Goal: Information Seeking & Learning: Learn about a topic

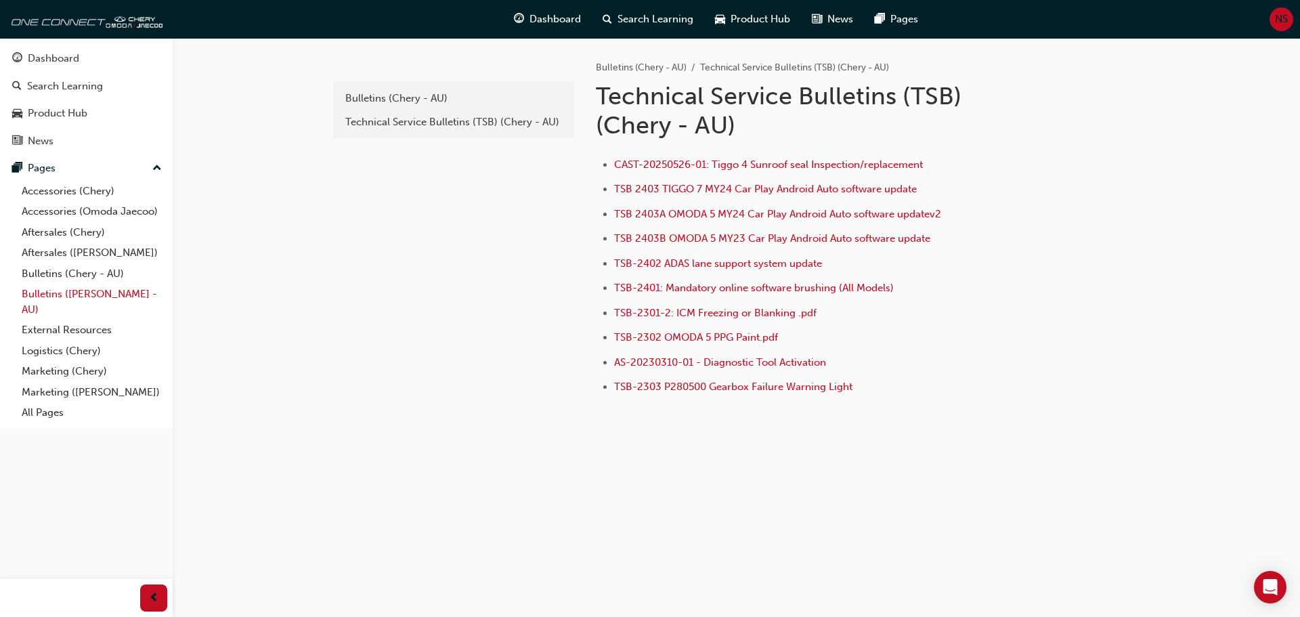
click at [74, 301] on link "Bulletins ([PERSON_NAME] - AU)" at bounding box center [91, 302] width 151 height 36
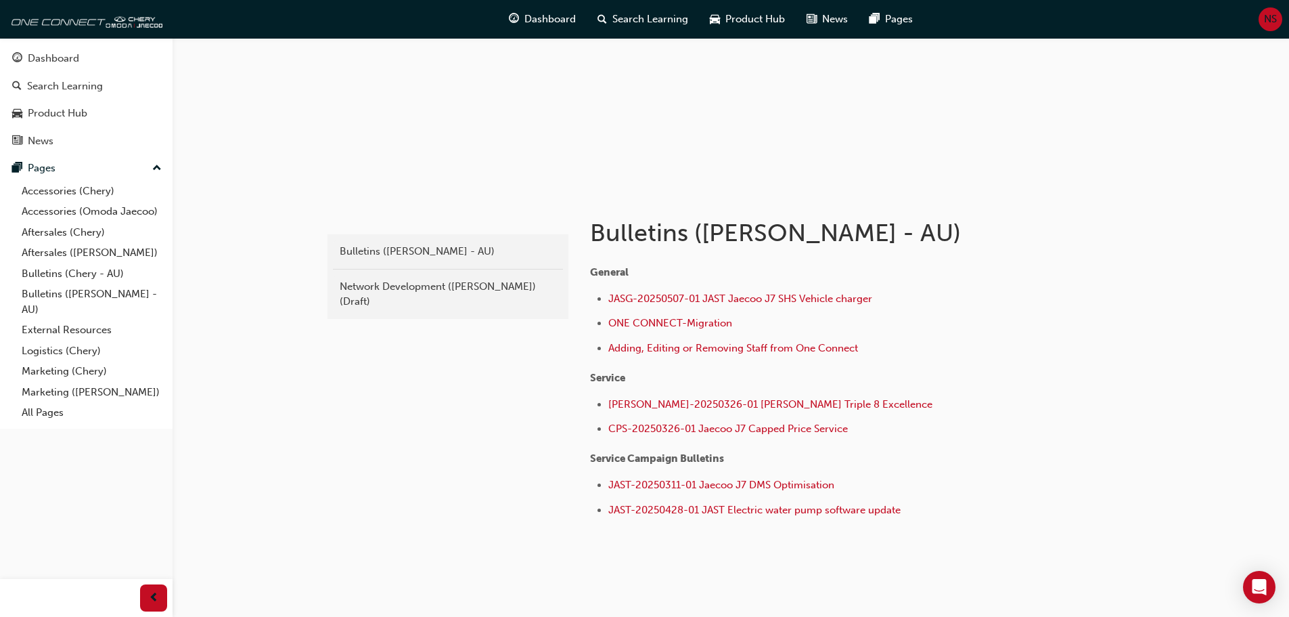
scroll to position [135, 0]
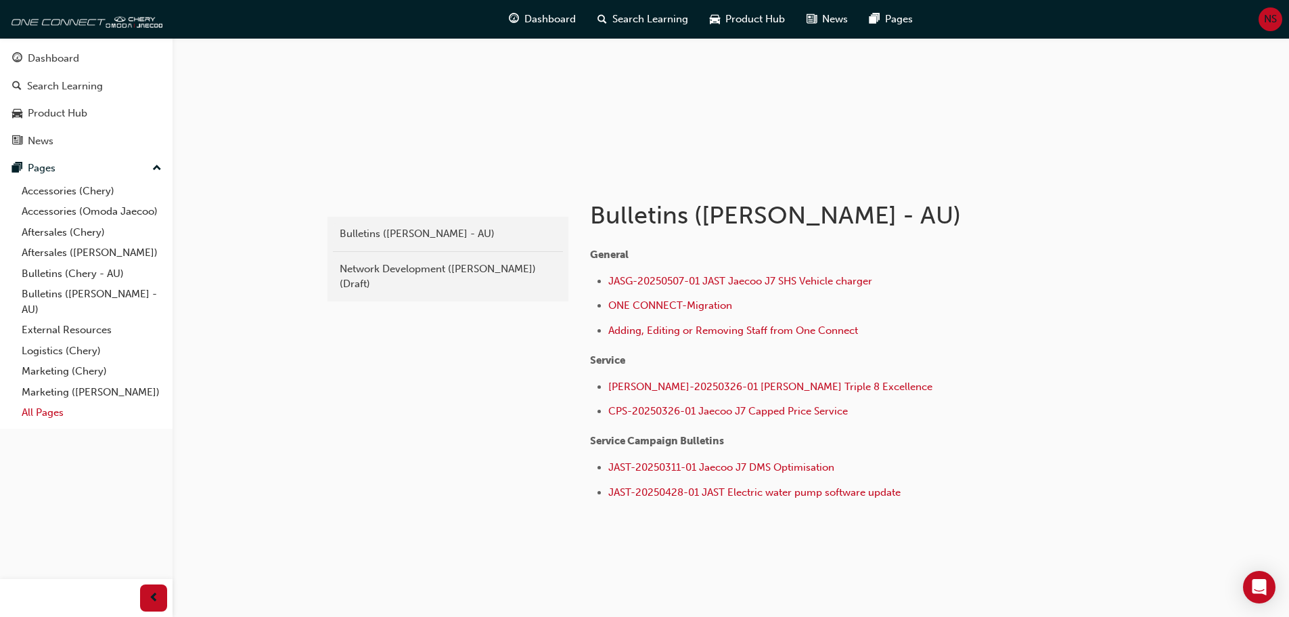
click at [61, 413] on link "All Pages" at bounding box center [91, 412] width 151 height 21
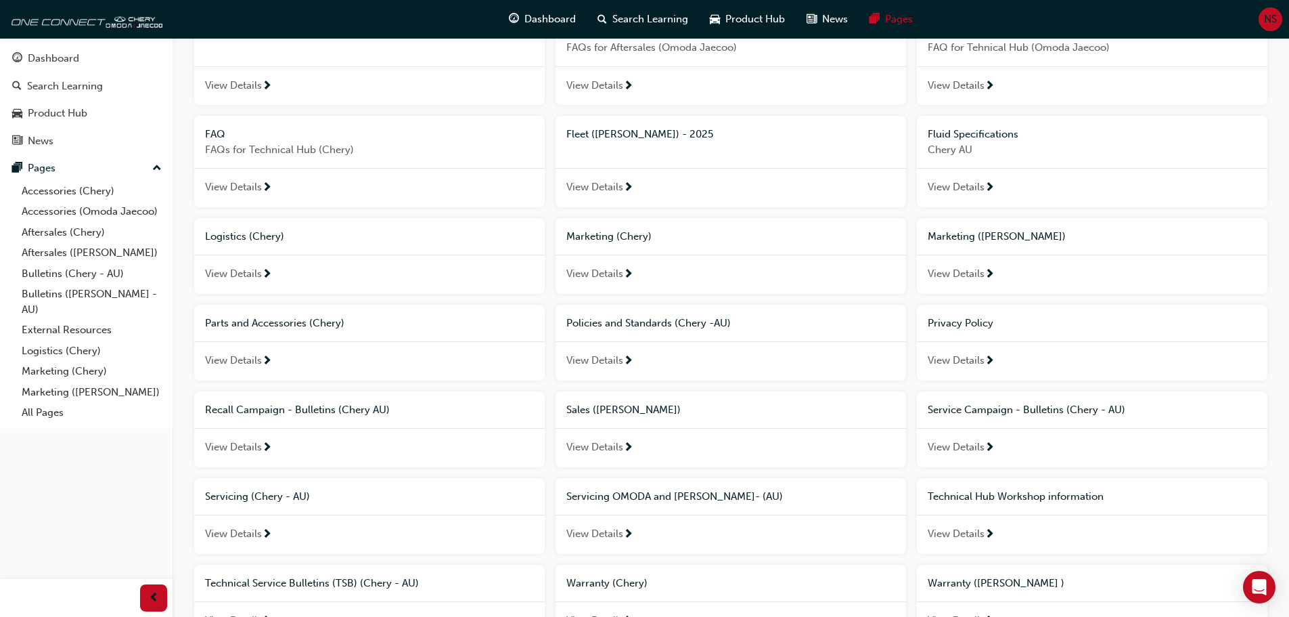
scroll to position [406, 0]
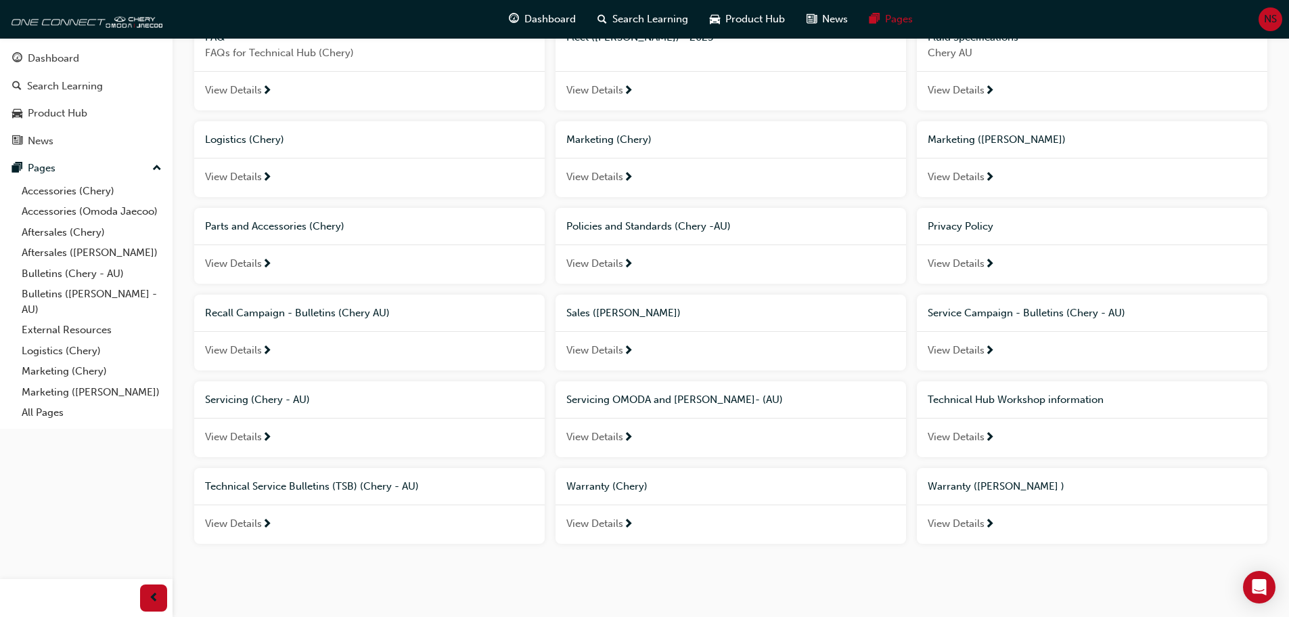
click at [958, 351] on span "View Details" at bounding box center [956, 351] width 57 height 16
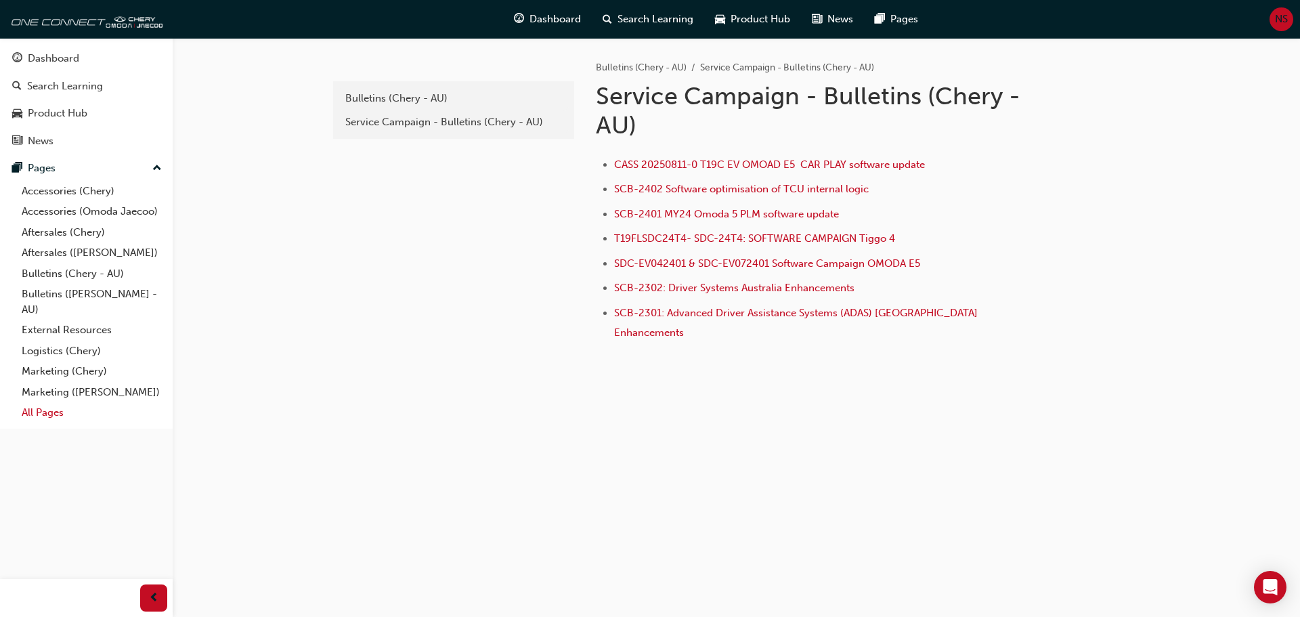
click at [62, 418] on link "All Pages" at bounding box center [91, 412] width 151 height 21
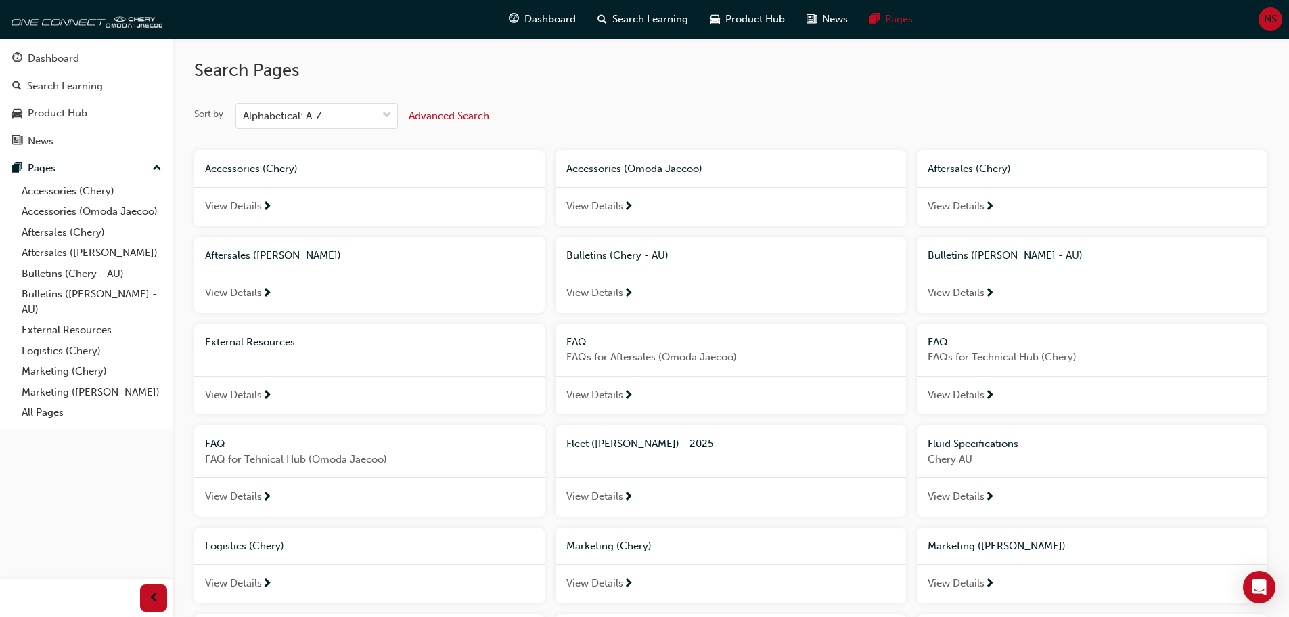
click at [618, 301] on div "View Details" at bounding box center [731, 292] width 351 height 39
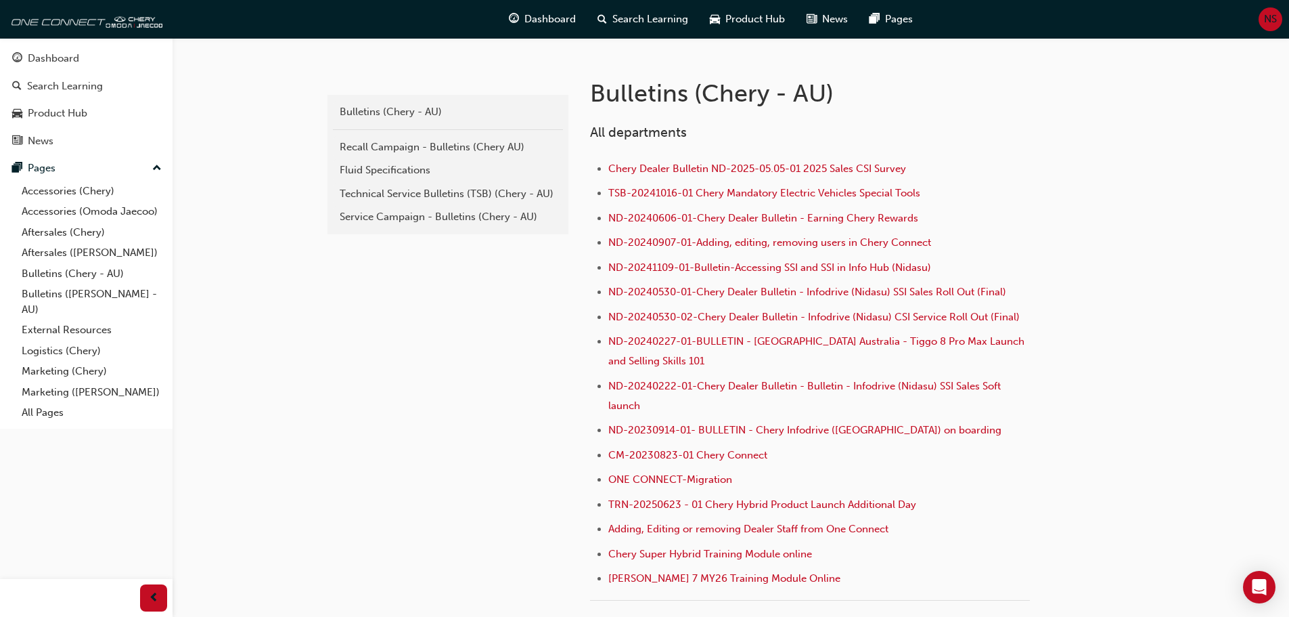
scroll to position [338, 0]
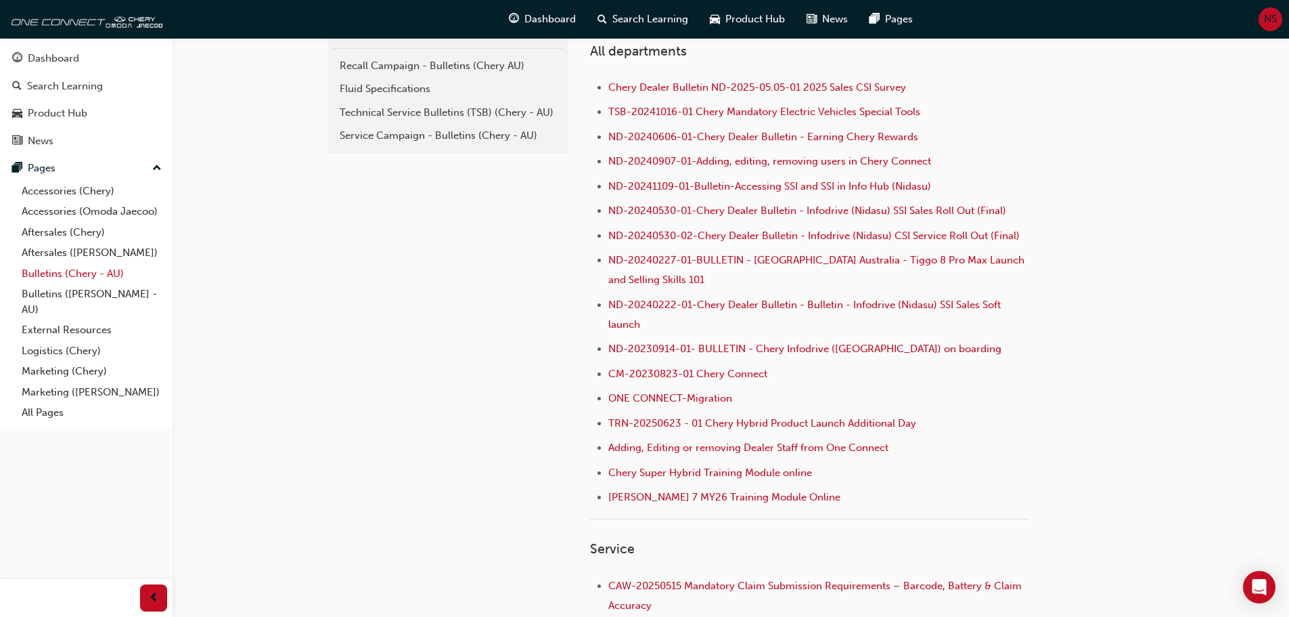
click at [47, 267] on link "Bulletins (Chery - AU)" at bounding box center [91, 273] width 151 height 21
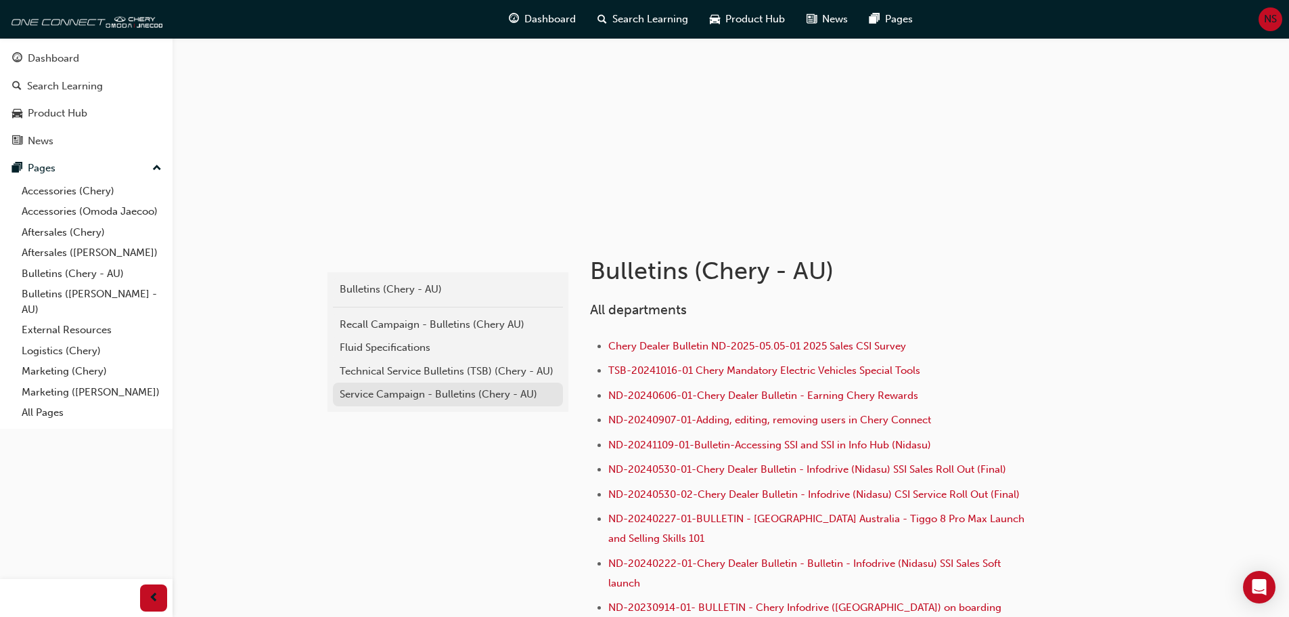
scroll to position [68, 0]
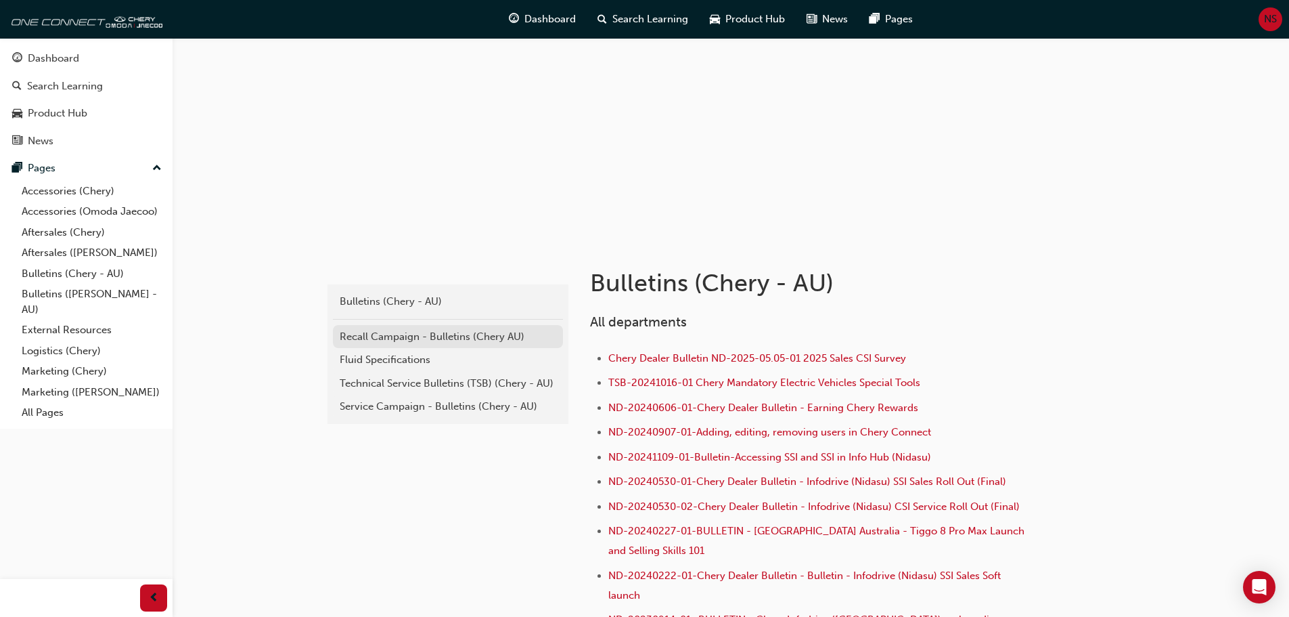
click at [461, 332] on div "Recall Campaign - Bulletins (Chery AU)" at bounding box center [448, 337] width 217 height 16
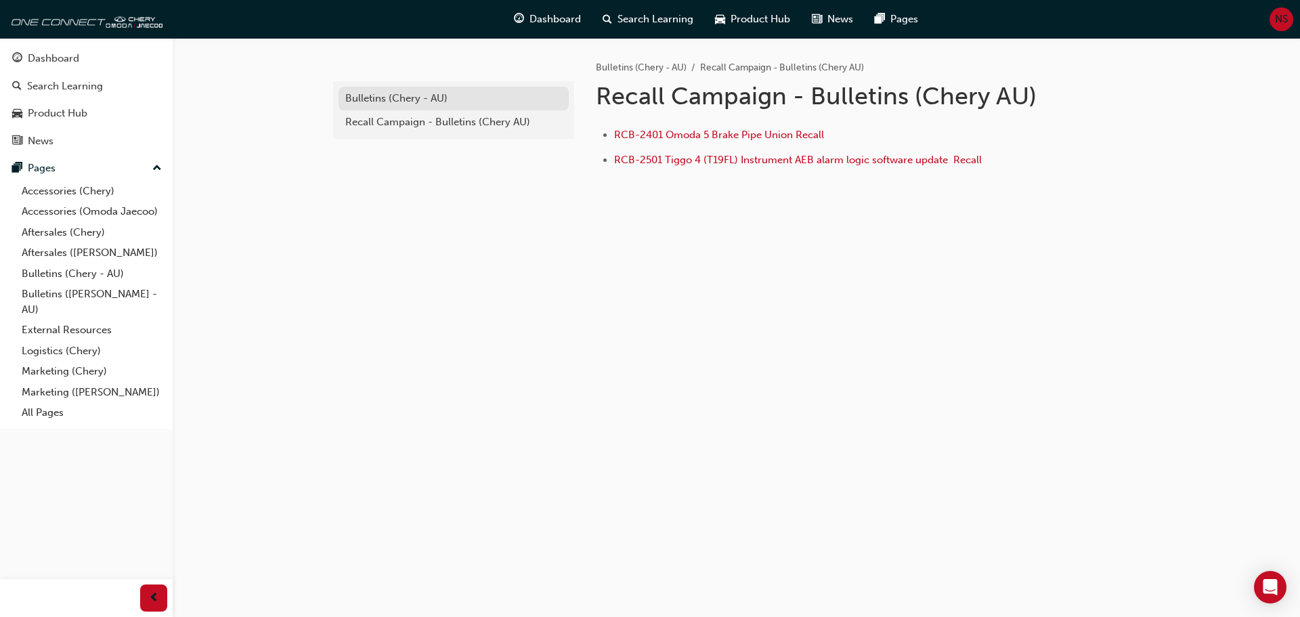
click at [424, 100] on div "Bulletins (Chery - AU)" at bounding box center [453, 99] width 217 height 16
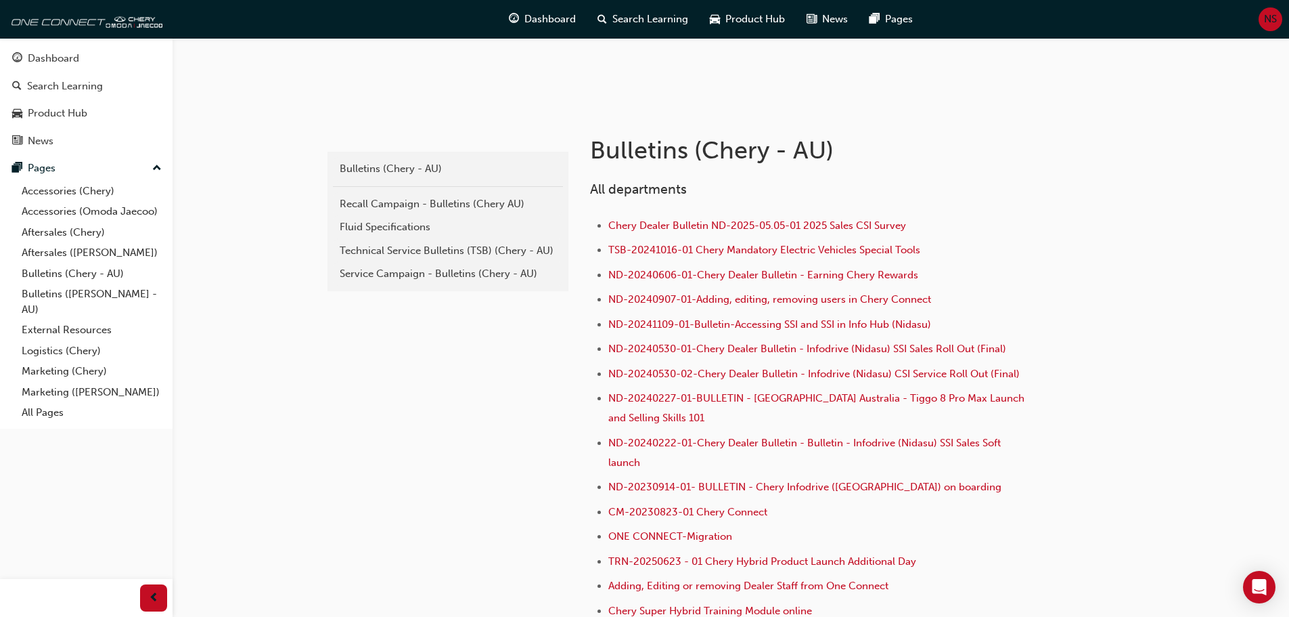
scroll to position [203, 0]
click at [501, 242] on div "Technical Service Bulletins (TSB) (Chery - AU)" at bounding box center [448, 248] width 217 height 16
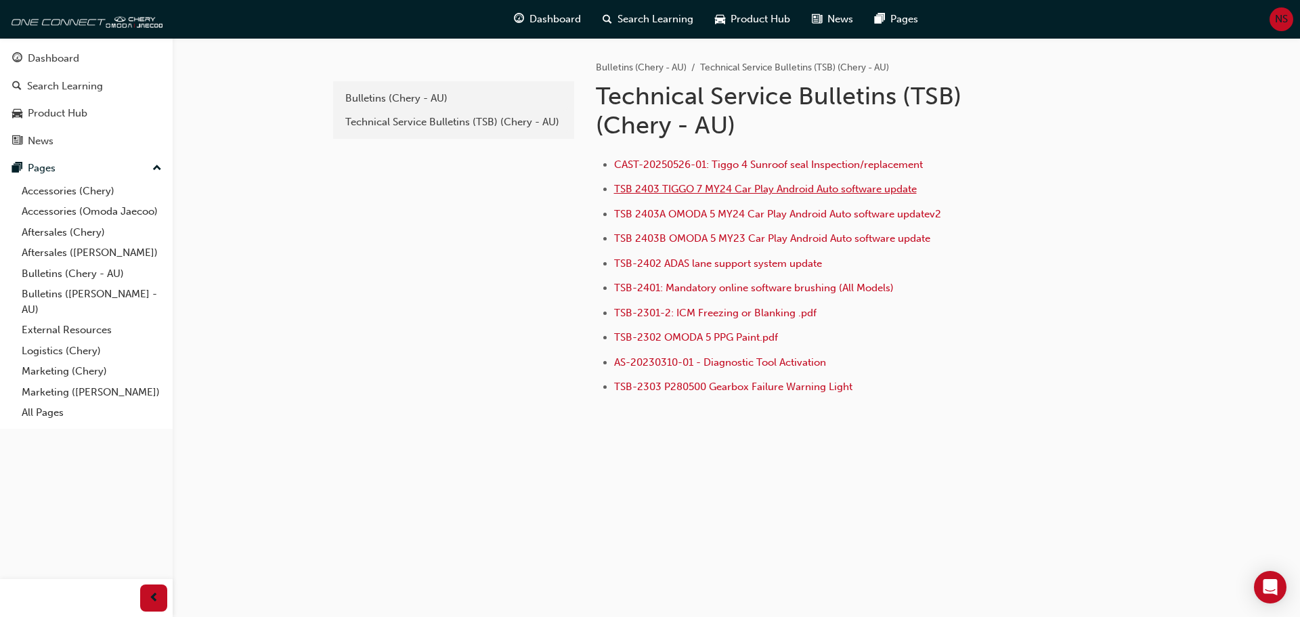
click at [812, 193] on span "TSB 2403 TIGGO 7 MY24 Car Play Android Auto software update" at bounding box center [765, 189] width 303 height 12
